Goal: Task Accomplishment & Management: Complete application form

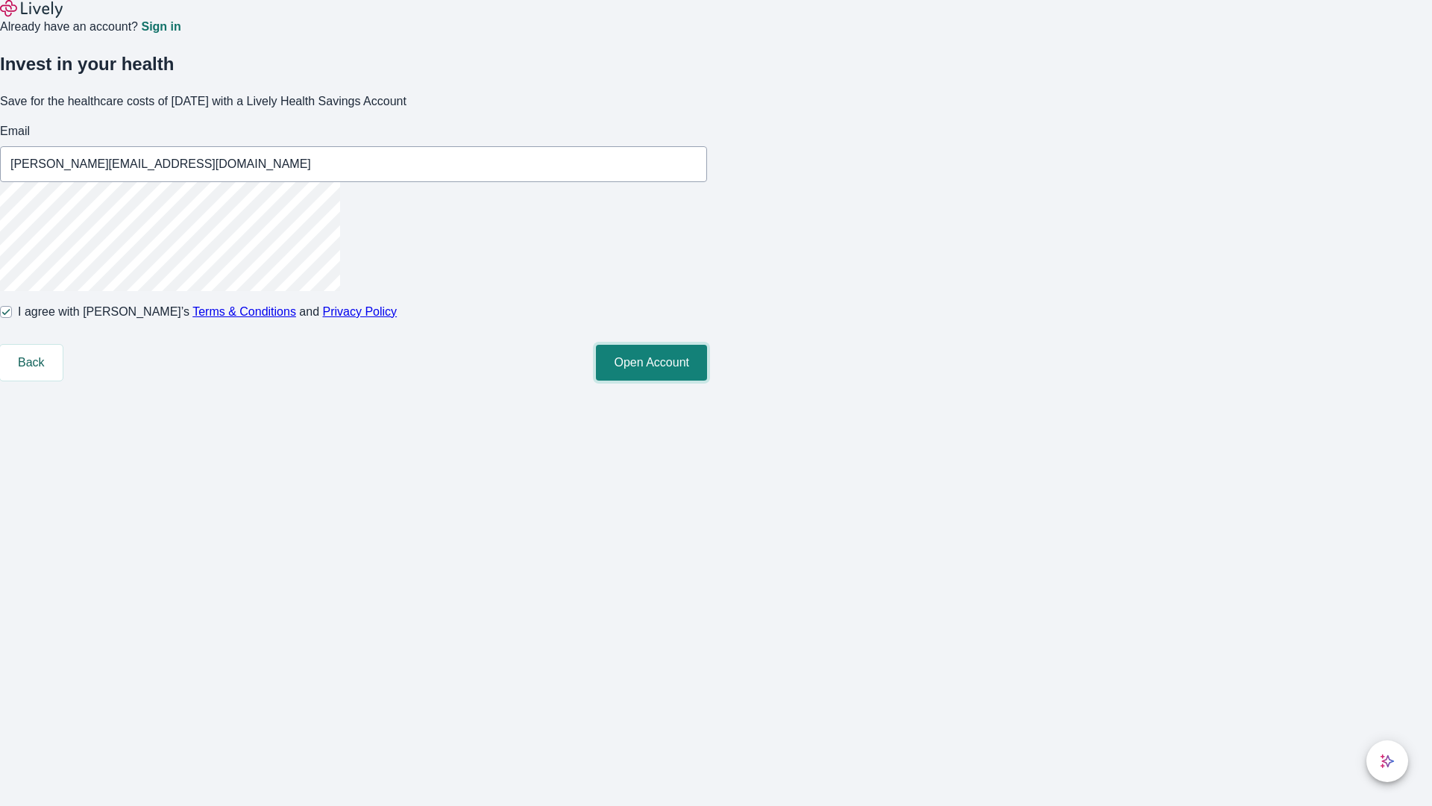
click at [707, 380] on button "Open Account" at bounding box center [651, 363] width 111 height 36
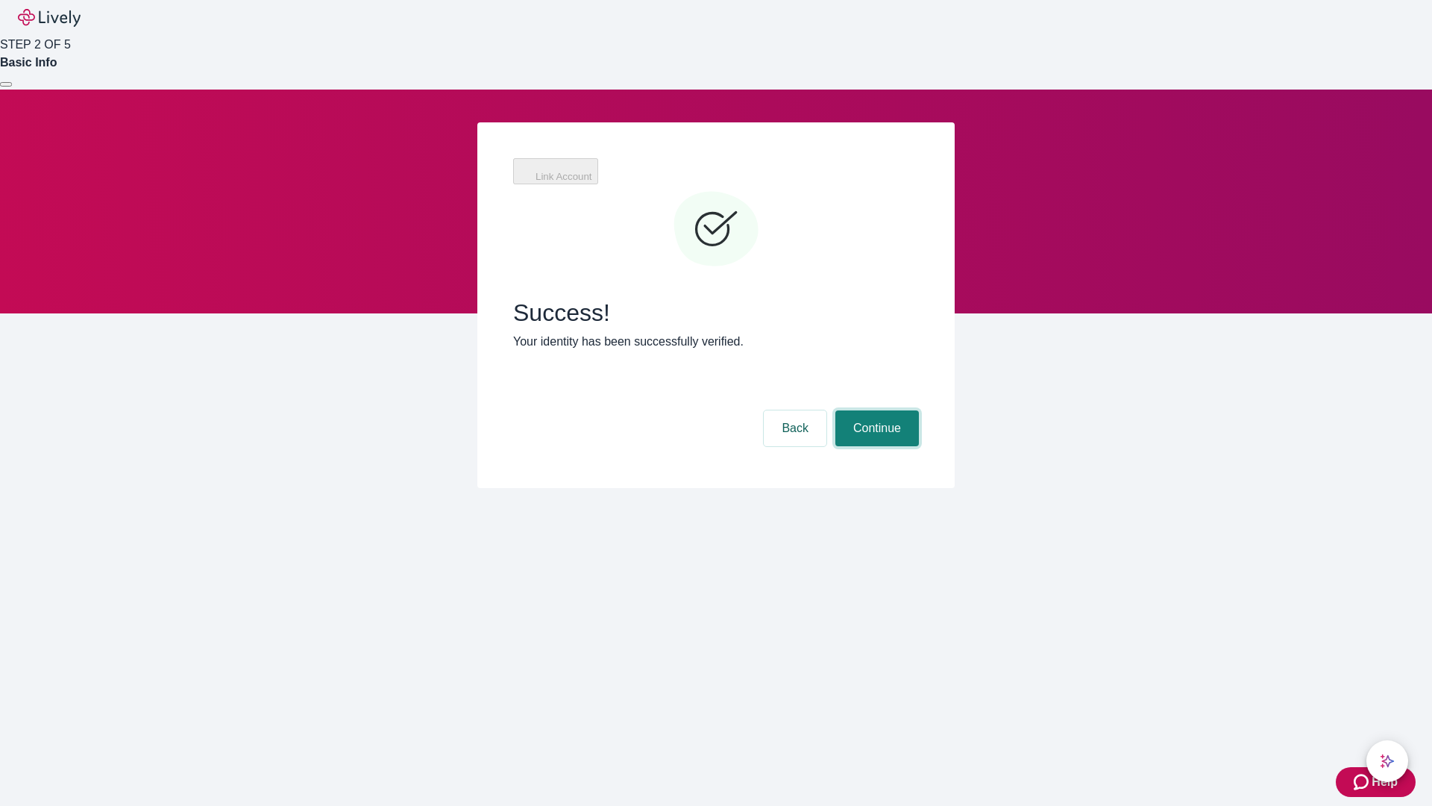
click at [875, 410] on button "Continue" at bounding box center [877, 428] width 84 height 36
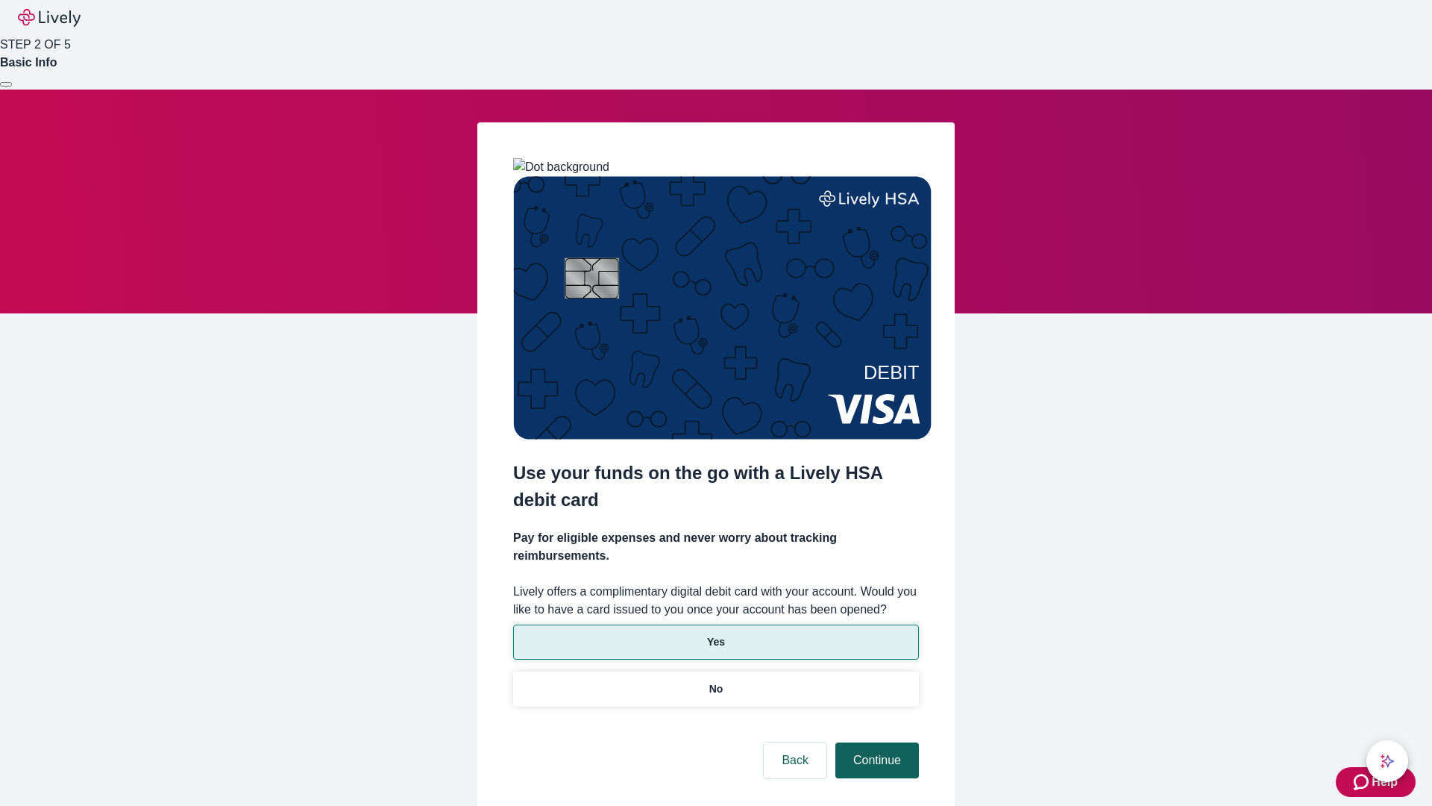
click at [715, 681] on p "No" at bounding box center [716, 689] width 14 height 16
click at [875, 742] on button "Continue" at bounding box center [877, 760] width 84 height 36
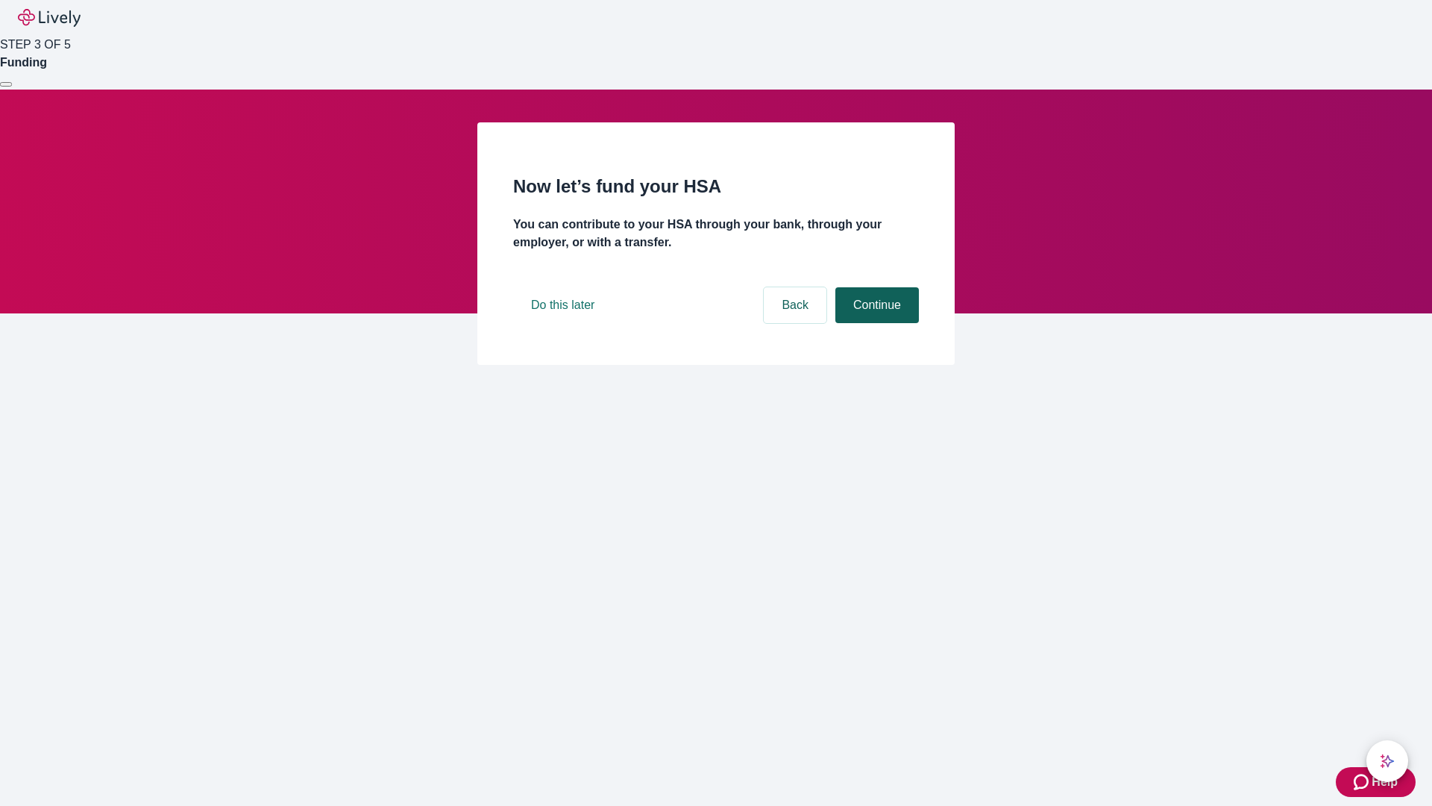
click at [875, 323] on button "Continue" at bounding box center [877, 305] width 84 height 36
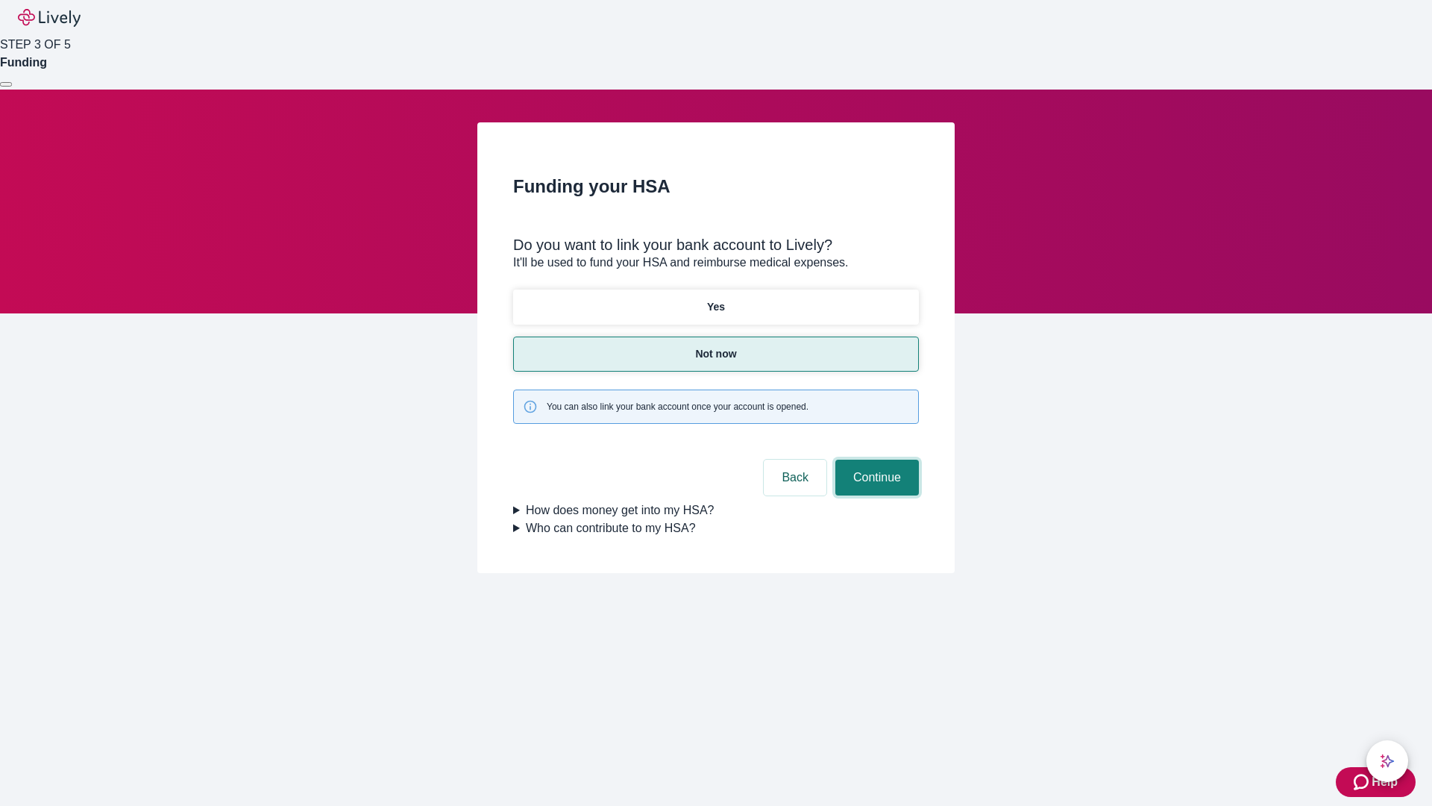
click at [875, 459] on button "Continue" at bounding box center [877, 477] width 84 height 36
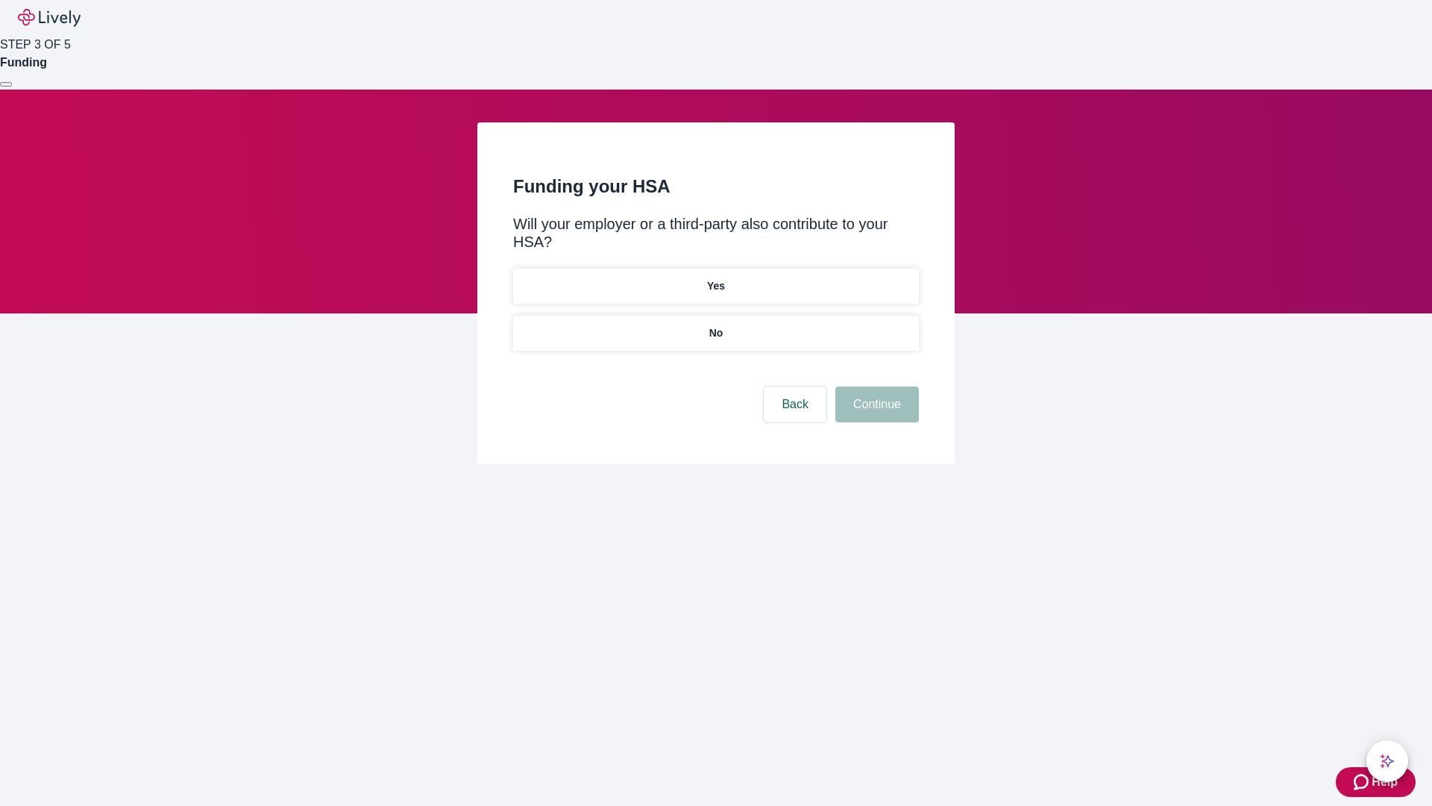
click at [715, 325] on p "No" at bounding box center [716, 333] width 14 height 16
click at [875, 386] on button "Continue" at bounding box center [877, 404] width 84 height 36
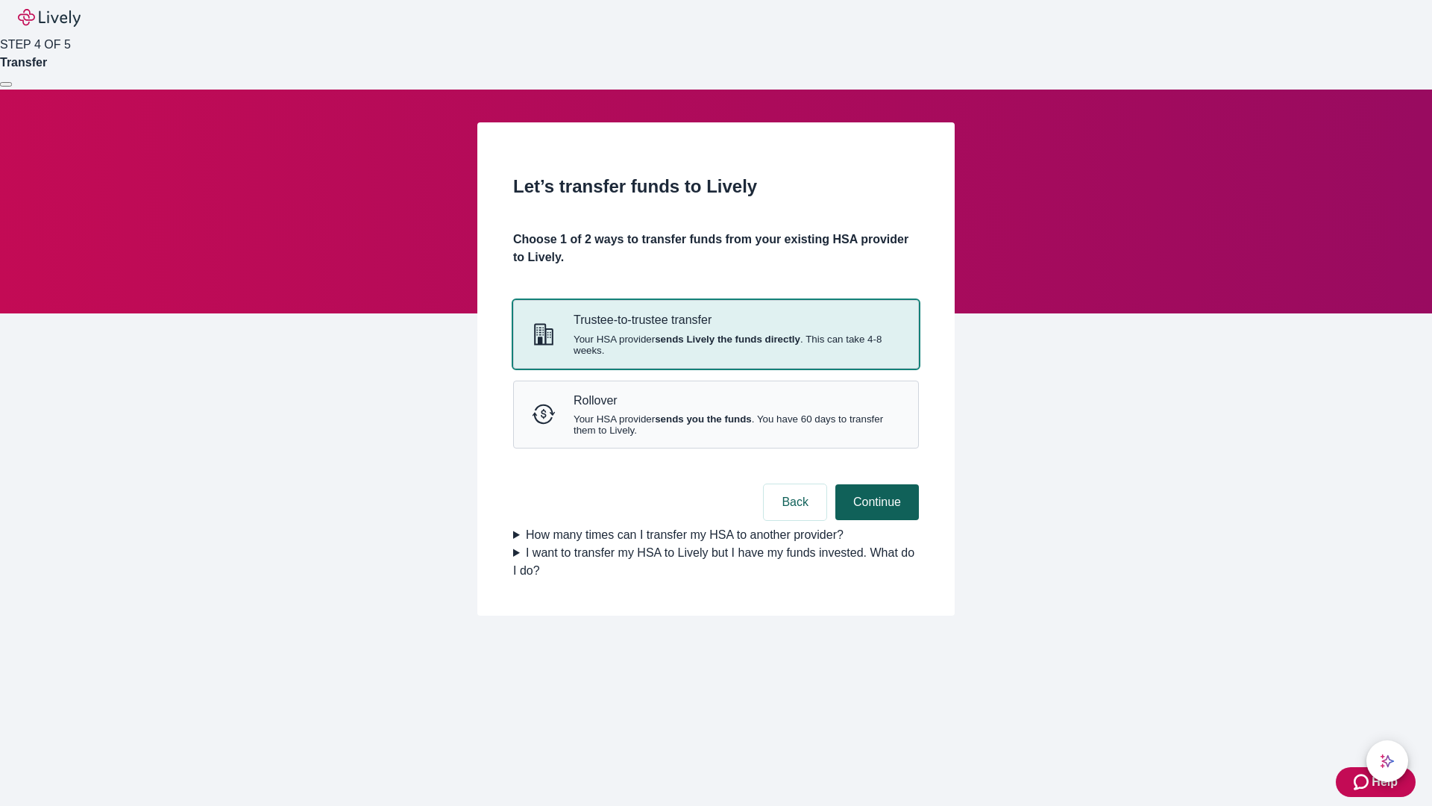
click at [715, 345] on strong "sends Lively the funds directly" at bounding box center [727, 338] width 145 height 11
click at [875, 520] on button "Continue" at bounding box center [877, 502] width 84 height 36
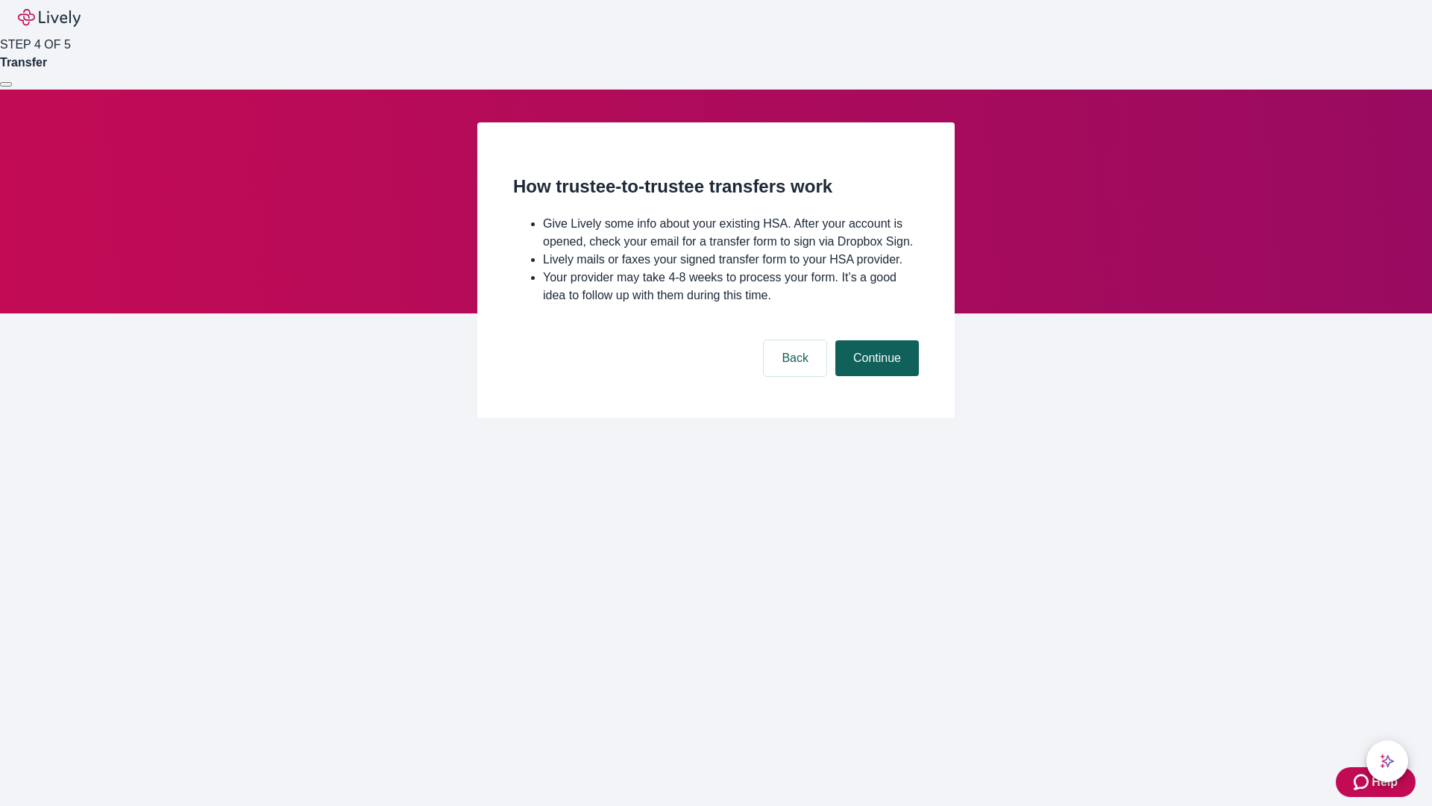
click at [875, 376] on button "Continue" at bounding box center [877, 358] width 84 height 36
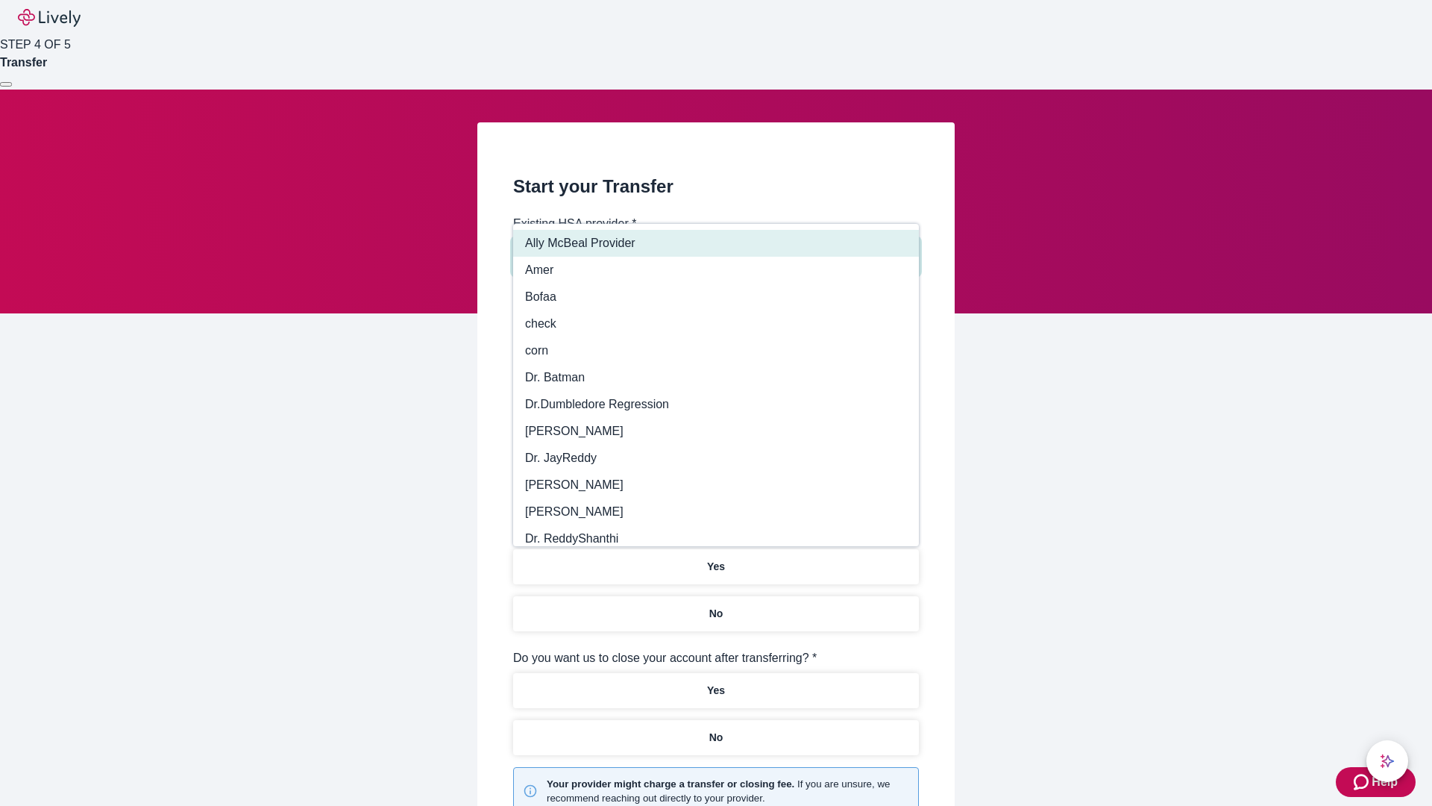
type input "Other"
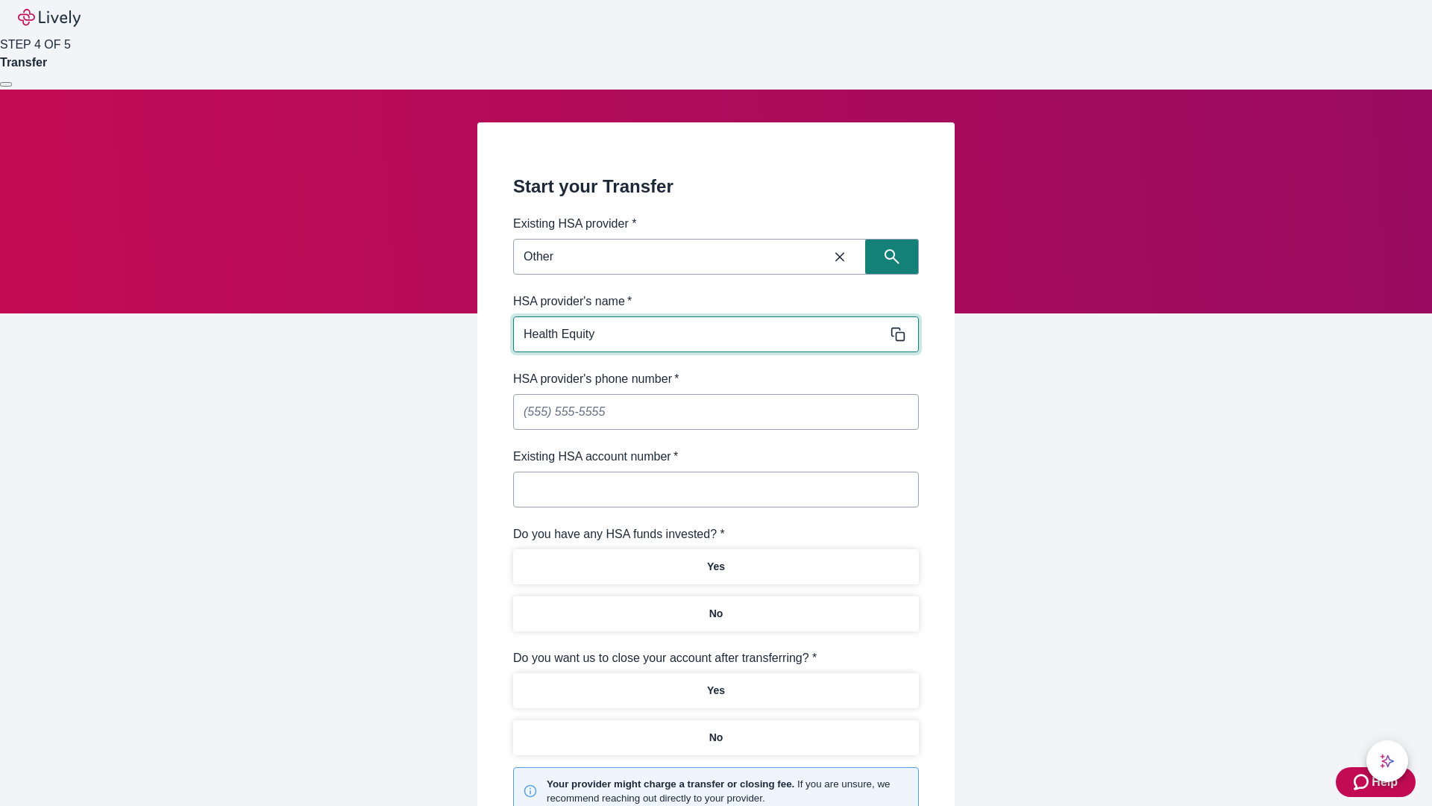
type input "Health Equity"
type input "(434) 34"
